Goal: Task Accomplishment & Management: Use online tool/utility

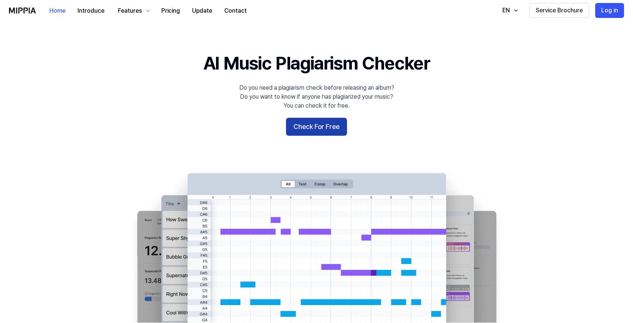
click at [330, 129] on button "Check For Free" at bounding box center [316, 127] width 61 height 18
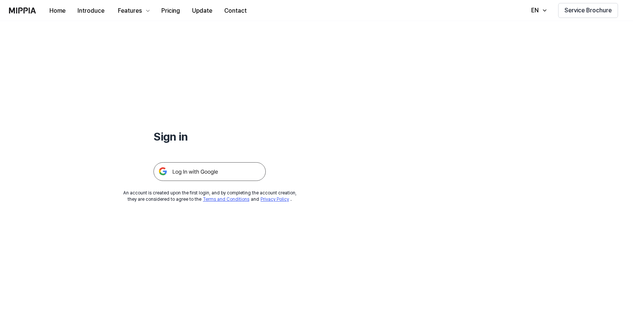
click at [235, 176] on img at bounding box center [209, 171] width 112 height 19
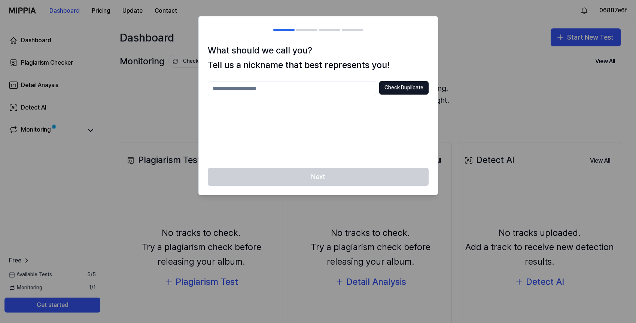
click at [308, 86] on input "text" at bounding box center [292, 88] width 168 height 15
click at [396, 92] on button "Check Duplicate" at bounding box center [403, 87] width 49 height 13
click at [340, 88] on input "text" at bounding box center [292, 88] width 168 height 15
click at [337, 170] on div "Next" at bounding box center [318, 181] width 239 height 27
click at [258, 90] on input "****" at bounding box center [292, 88] width 168 height 15
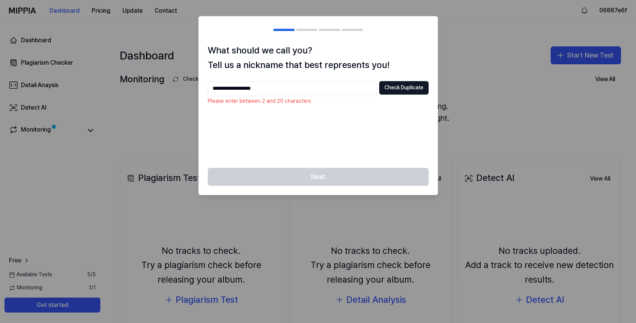
drag, startPoint x: 283, startPoint y: 88, endPoint x: 124, endPoint y: 88, distance: 158.7
click at [124, 88] on body "**********" at bounding box center [318, 161] width 636 height 323
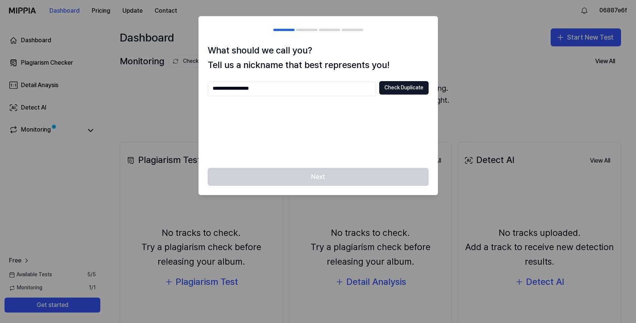
drag, startPoint x: 314, startPoint y: 118, endPoint x: 350, endPoint y: 97, distance: 41.6
click at [314, 118] on div "**********" at bounding box center [318, 120] width 221 height 78
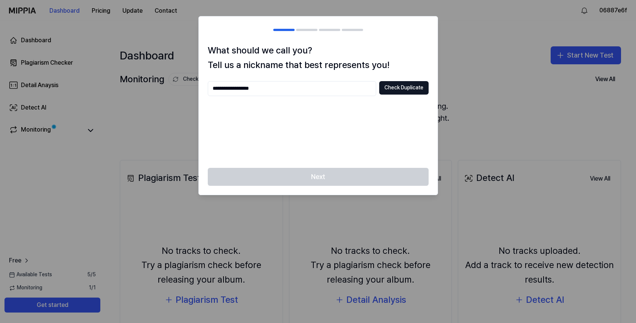
drag, startPoint x: 311, startPoint y: 90, endPoint x: 52, endPoint y: 101, distance: 259.7
click at [55, 101] on body "**********" at bounding box center [318, 161] width 636 height 323
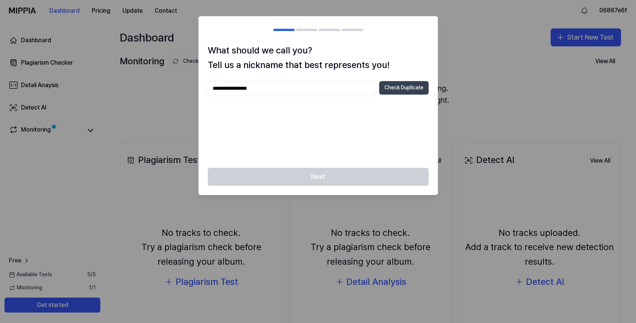
type input "**********"
click at [400, 89] on button "Check Duplicate" at bounding box center [403, 87] width 49 height 13
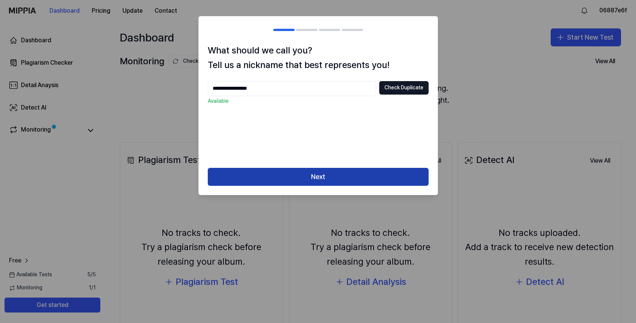
click at [322, 173] on button "Next" at bounding box center [318, 177] width 221 height 18
click at [322, 176] on button "Next" at bounding box center [318, 177] width 221 height 18
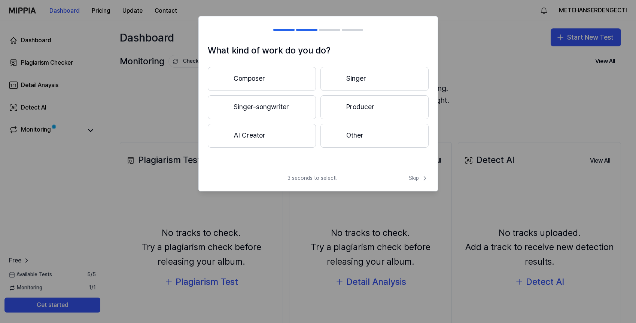
click at [280, 133] on button "AI Creator" at bounding box center [262, 136] width 108 height 24
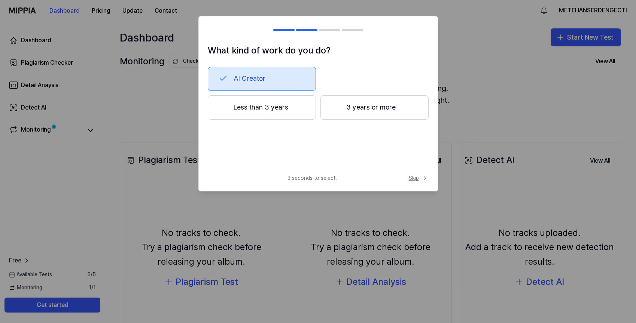
click at [412, 177] on span "Skip" at bounding box center [419, 178] width 20 height 7
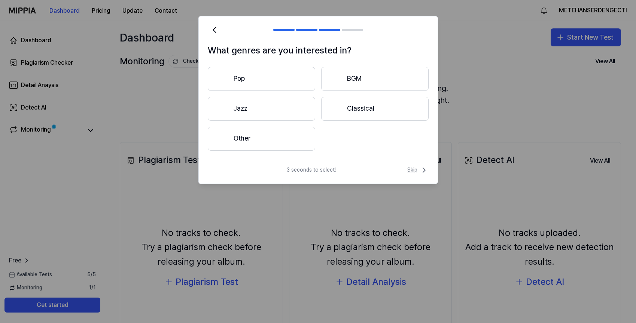
click at [418, 172] on span "Skip" at bounding box center [417, 170] width 21 height 9
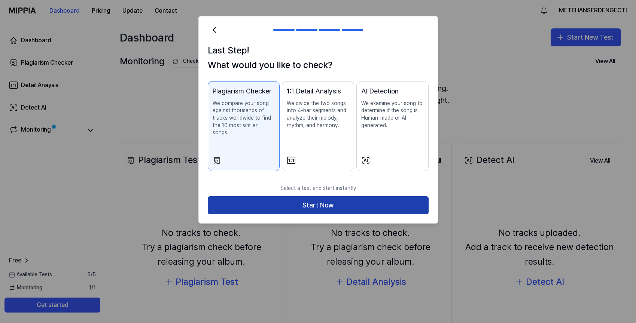
click at [347, 203] on button "Start Now" at bounding box center [318, 206] width 221 height 18
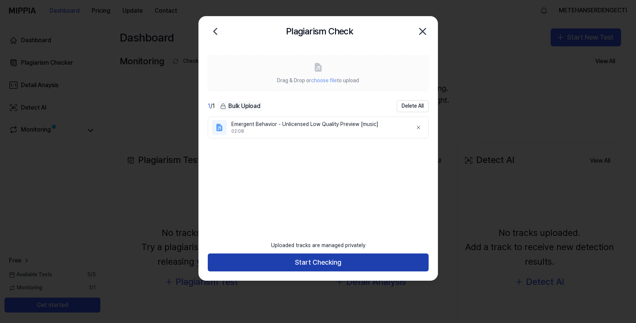
click at [337, 264] on button "Start Checking" at bounding box center [318, 263] width 221 height 18
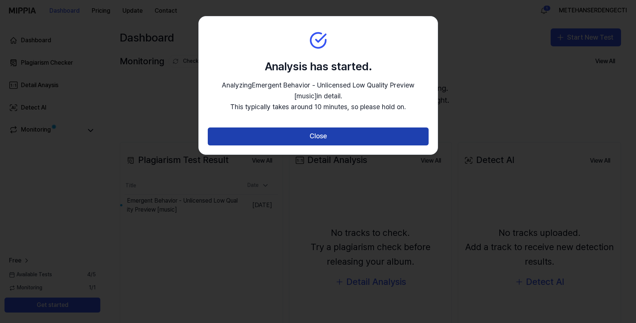
click at [303, 131] on button "Close" at bounding box center [318, 137] width 221 height 18
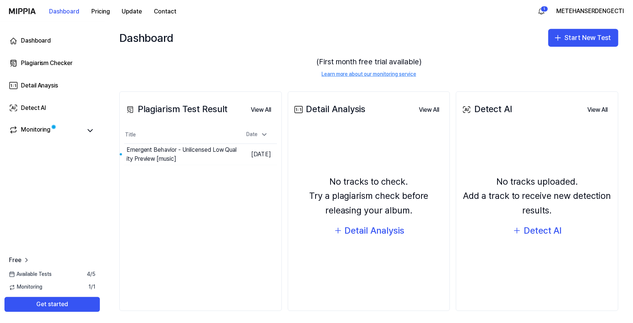
scroll to position [55, 0]
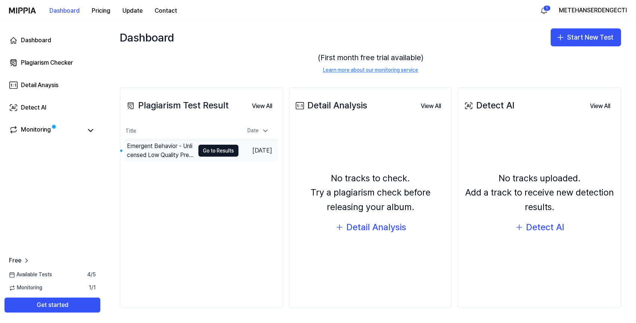
click at [250, 156] on td "Oct 10, 2025" at bounding box center [258, 150] width 40 height 21
click at [215, 152] on button "Go to Results" at bounding box center [218, 151] width 40 height 12
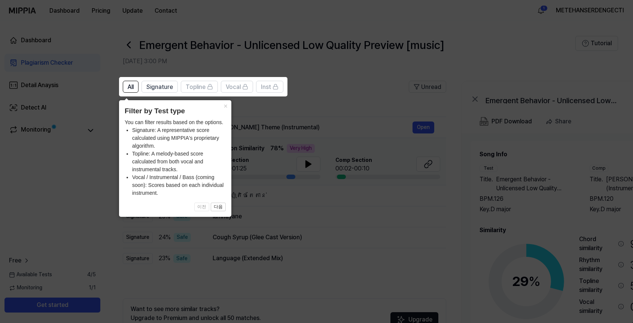
click at [349, 202] on icon at bounding box center [318, 161] width 636 height 323
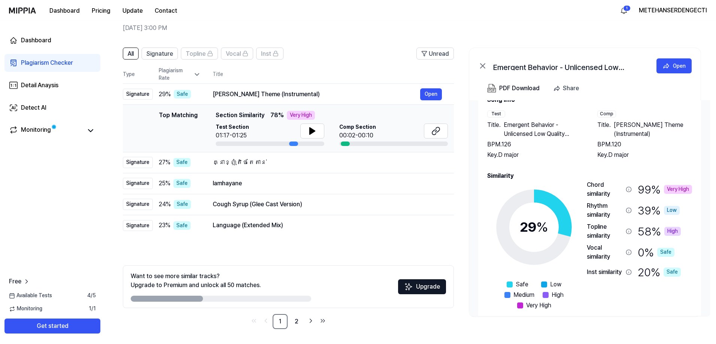
scroll to position [32, 0]
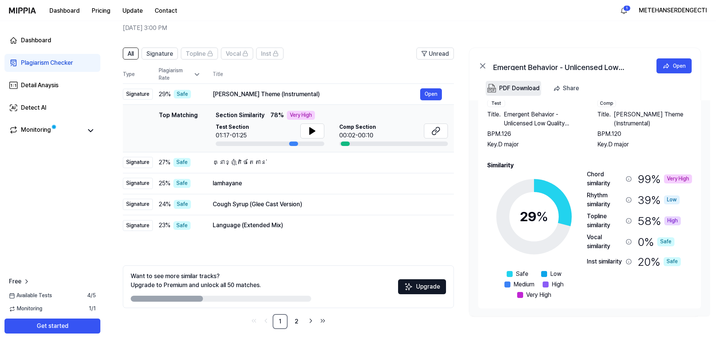
click at [509, 90] on div "PDF Download" at bounding box center [519, 88] width 40 height 10
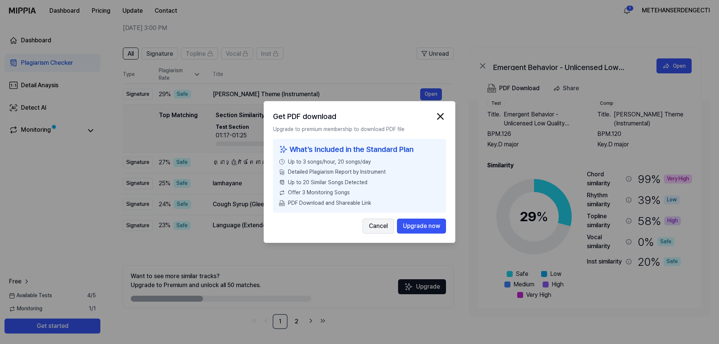
click at [391, 227] on button "Cancel" at bounding box center [377, 226] width 31 height 15
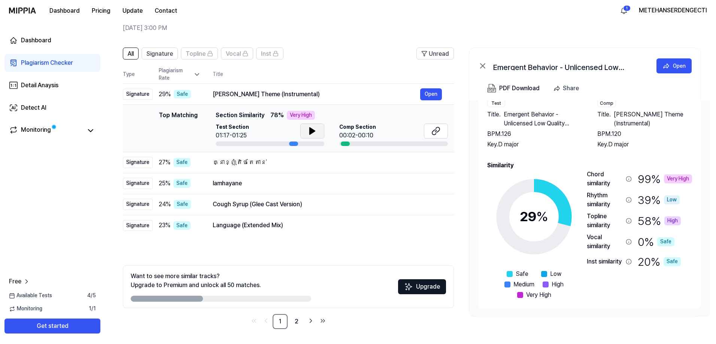
click at [317, 133] on button at bounding box center [312, 131] width 24 height 15
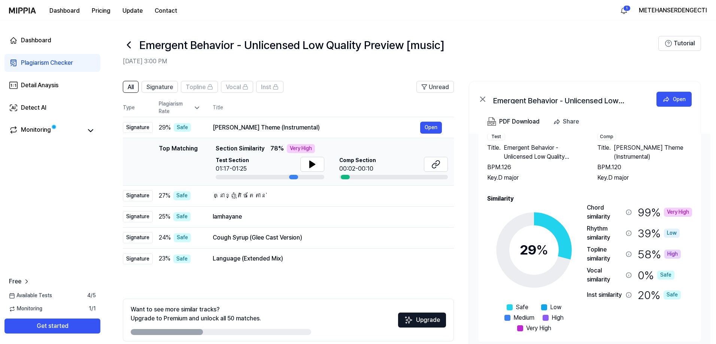
scroll to position [33, 0]
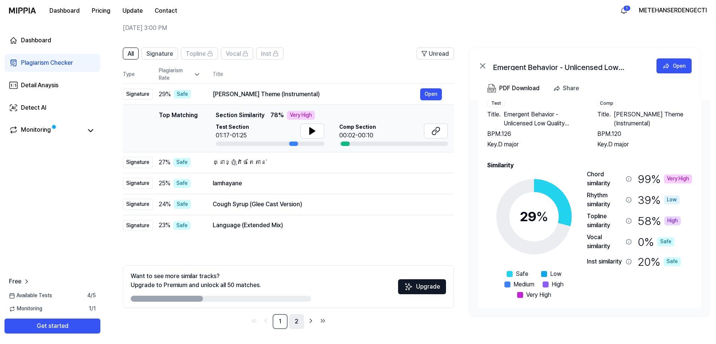
click at [298, 318] on link "2" at bounding box center [296, 321] width 15 height 15
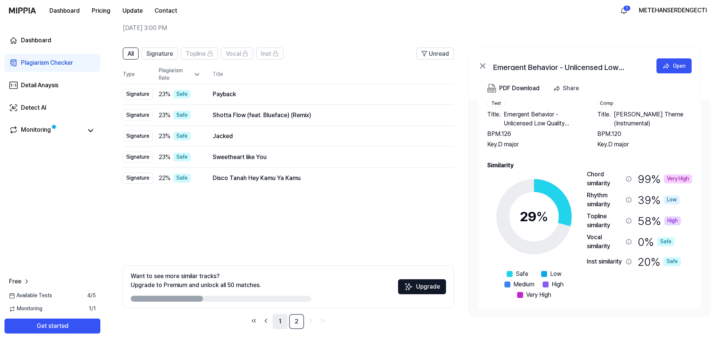
click at [279, 319] on link "1" at bounding box center [280, 321] width 15 height 15
